Goal: Task Accomplishment & Management: Manage account settings

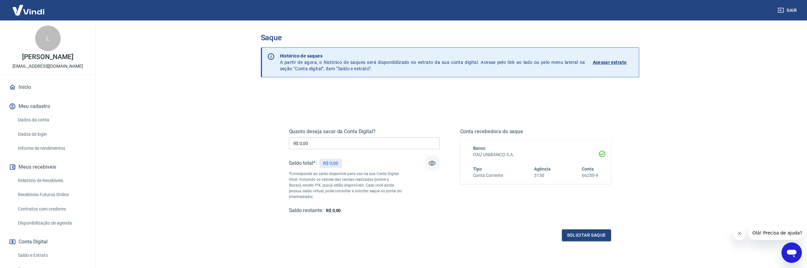
click at [432, 164] on icon "button" at bounding box center [432, 163] width 7 height 5
click at [432, 164] on icon "button" at bounding box center [432, 163] width 7 height 6
click at [264, 159] on div "Quanto deseja sacar da Conta Digital? R$ 0,00 ​ Saldo total*: R$ 0,00 *Correspo…" at bounding box center [450, 202] width 379 height 229
